Goal: Task Accomplishment & Management: Complete application form

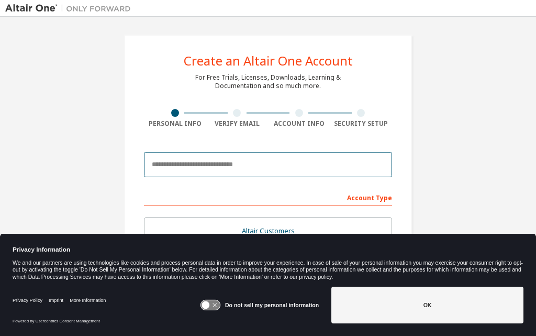
drag, startPoint x: 0, startPoint y: 0, endPoint x: 208, endPoint y: 169, distance: 267.9
click at [208, 169] on input "email" at bounding box center [268, 164] width 248 height 25
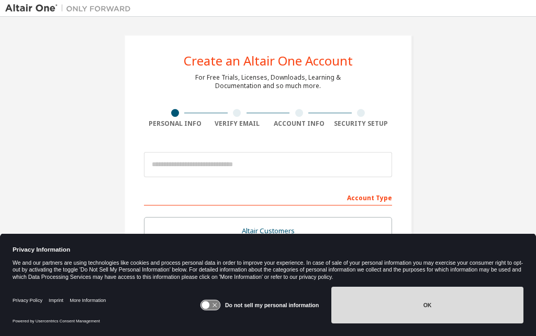
click at [443, 310] on button "OK" at bounding box center [427, 304] width 192 height 37
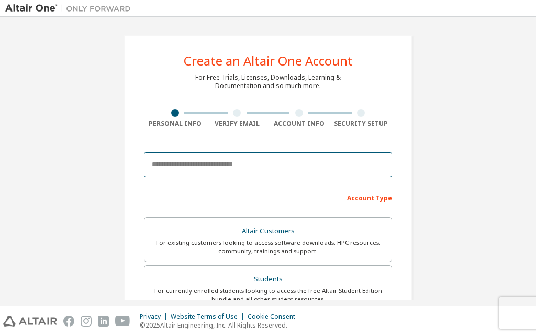
click at [208, 160] on input "email" at bounding box center [268, 164] width 248 height 25
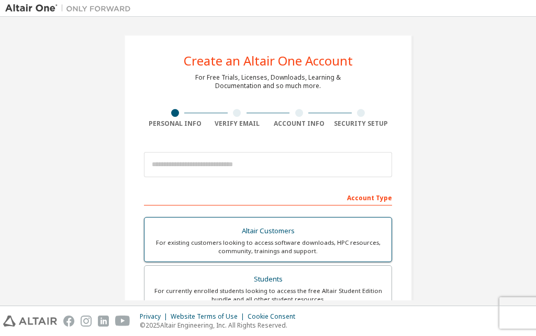
click at [254, 241] on div "For existing customers looking to access software downloads, HPC resources, com…" at bounding box center [268, 246] width 235 height 17
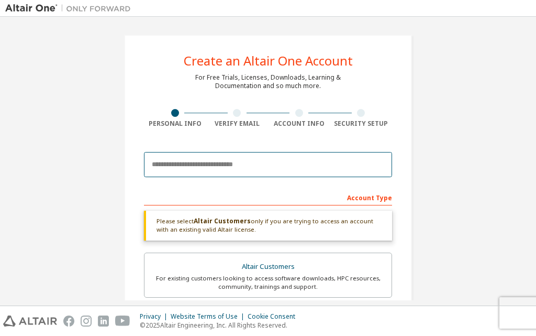
click at [193, 159] on input "email" at bounding box center [268, 164] width 248 height 25
click at [243, 171] on input "email" at bounding box center [268, 164] width 248 height 25
paste input "**********"
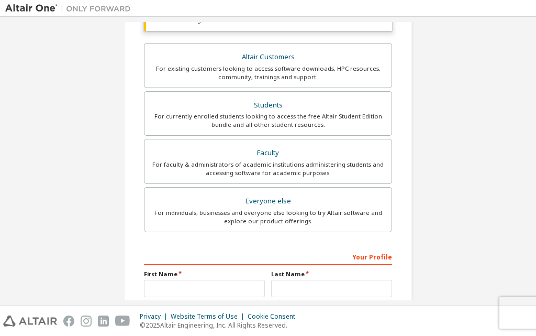
scroll to position [262, 0]
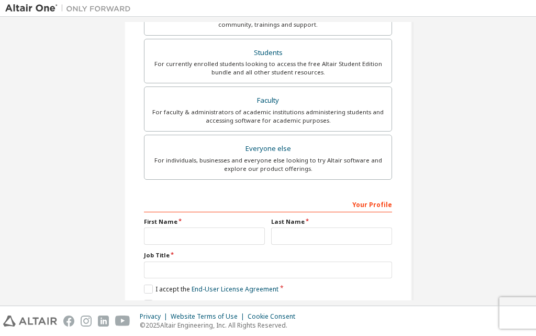
type input "**********"
click at [201, 232] on input "text" at bounding box center [204, 235] width 121 height 17
type input "****"
click at [348, 234] on input "text" at bounding box center [331, 235] width 121 height 17
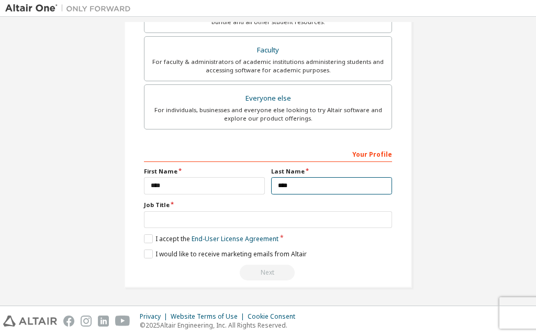
type input "****"
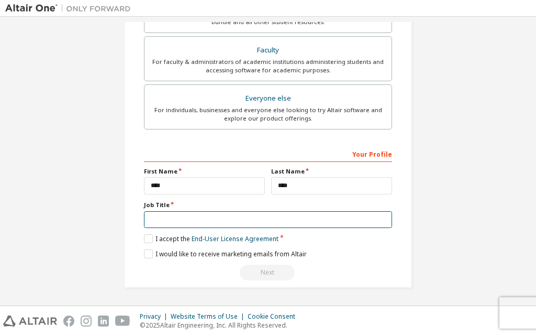
click at [180, 214] on input "text" at bounding box center [268, 219] width 248 height 17
type input "**********"
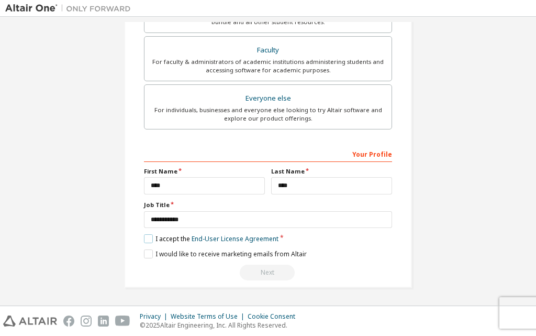
click at [147, 236] on label "I accept the End-User License Agreement" at bounding box center [211, 238] width 135 height 9
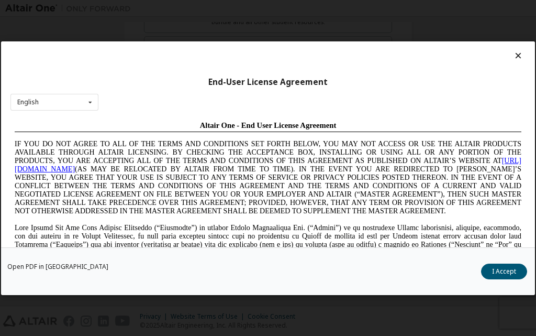
scroll to position [0, 0]
click at [503, 271] on button "I Accept" at bounding box center [504, 271] width 46 height 16
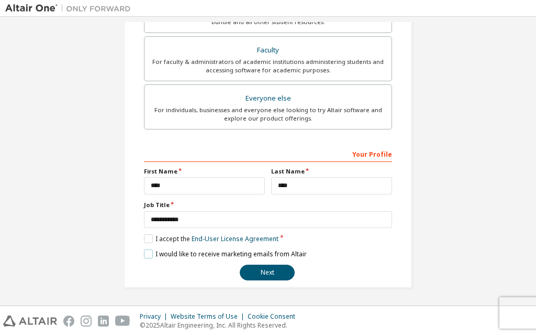
click at [146, 253] on label "I would like to receive marketing emails from Altair" at bounding box center [225, 253] width 163 height 9
click at [269, 270] on button "Next" at bounding box center [267, 272] width 55 height 16
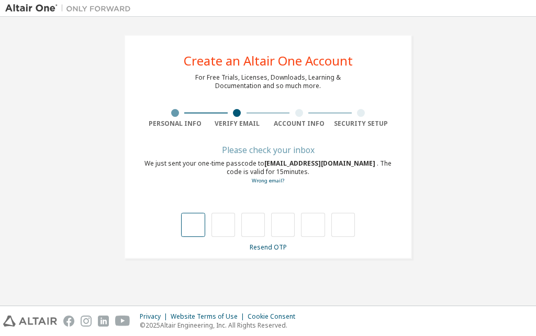
click at [195, 223] on input "text" at bounding box center [193, 225] width 24 height 24
type input "*"
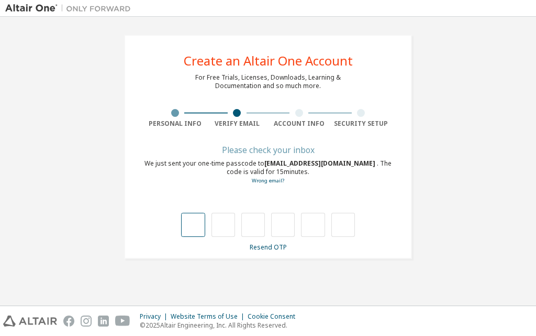
type input "*"
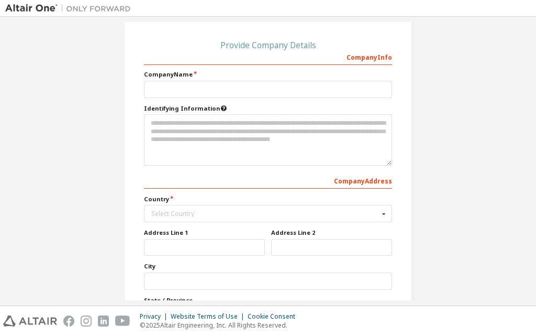
scroll to position [52, 0]
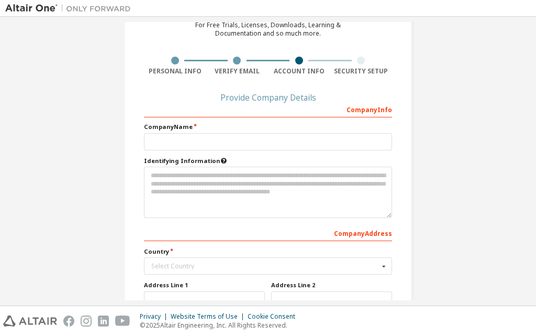
click at [213, 102] on div "Company Info" at bounding box center [268, 109] width 248 height 17
click at [230, 103] on div "Company Info" at bounding box center [268, 109] width 248 height 17
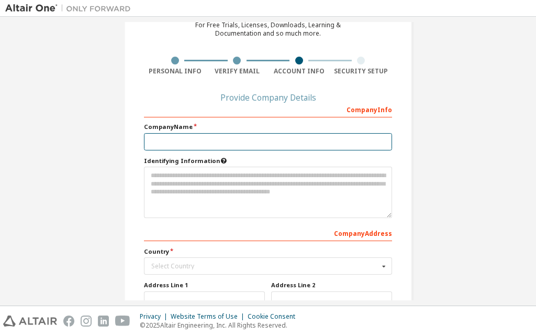
click at [169, 141] on input "text" at bounding box center [268, 141] width 248 height 17
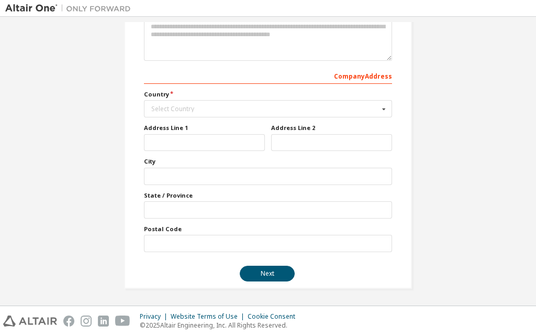
scroll to position [210, 0]
click at [368, 108] on div "Select Country" at bounding box center [265, 108] width 228 height 6
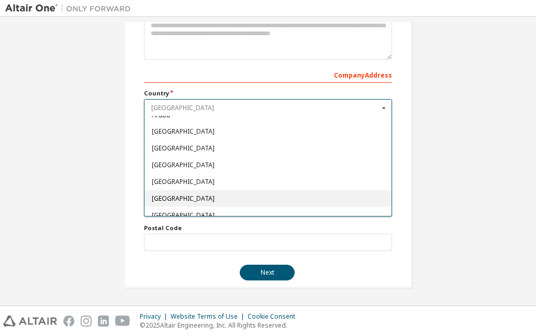
scroll to position [157, 0]
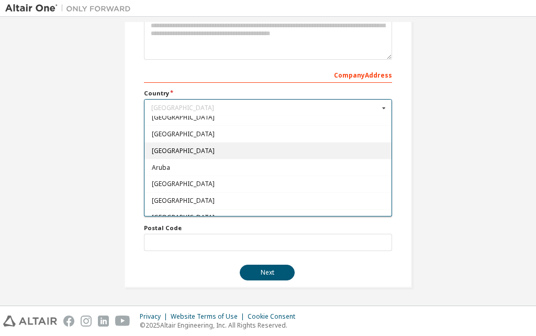
click at [177, 148] on span "Armenia" at bounding box center [268, 151] width 233 height 6
type input "***"
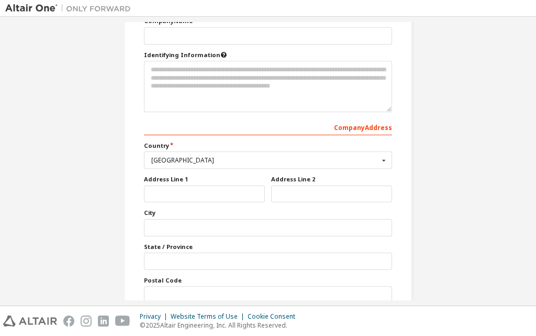
scroll to position [106, 0]
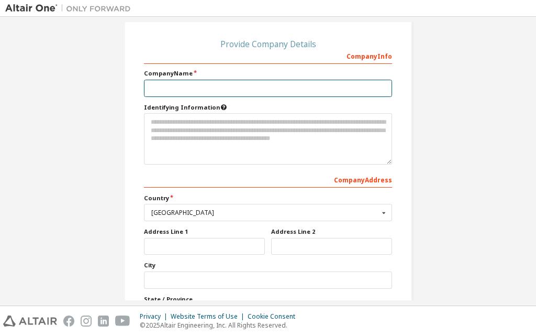
click at [175, 87] on input "text" at bounding box center [268, 88] width 248 height 17
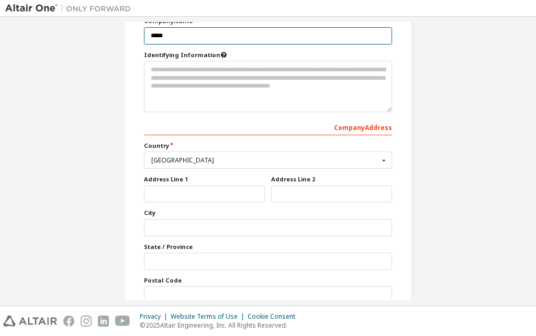
scroll to position [210, 0]
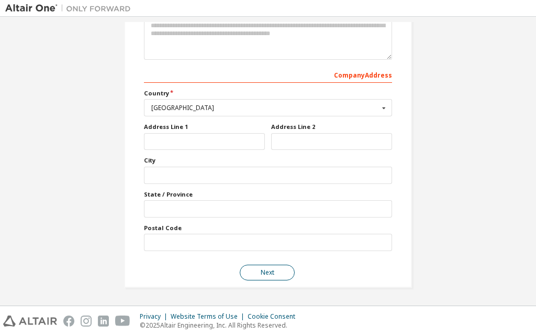
type input "*****"
click at [259, 272] on button "Next" at bounding box center [267, 272] width 55 height 16
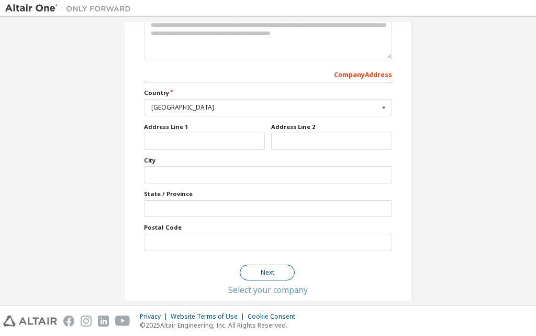
scroll to position [0, 0]
